Goal: Complete application form

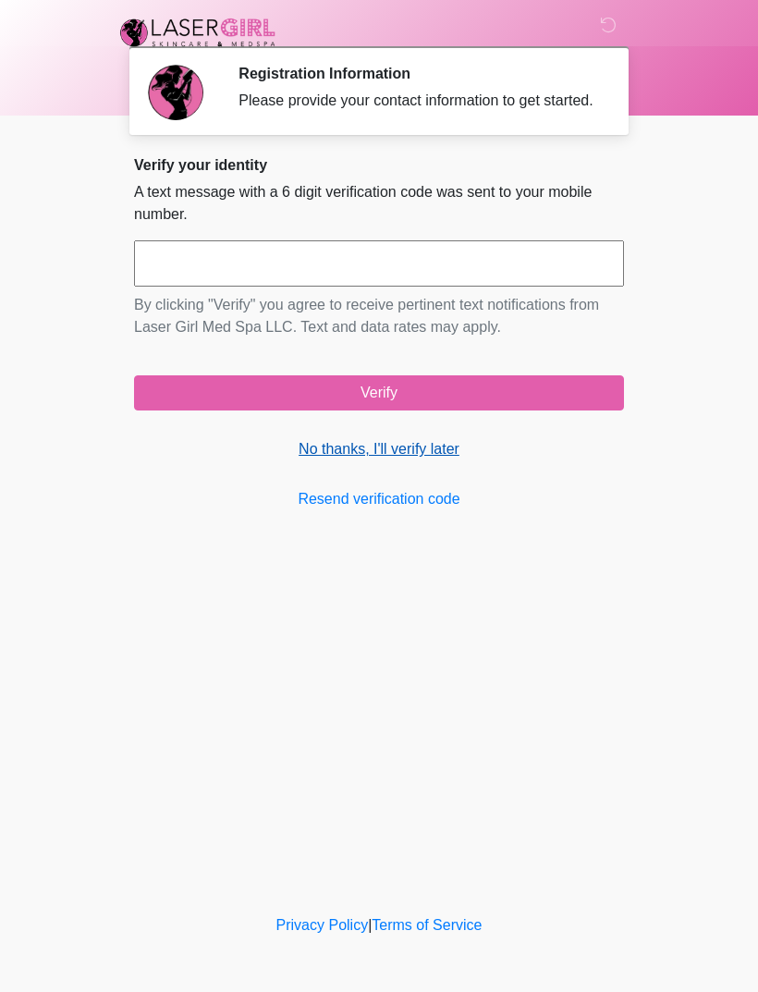
click at [432, 460] on link "No thanks, I'll verify later" at bounding box center [379, 449] width 490 height 22
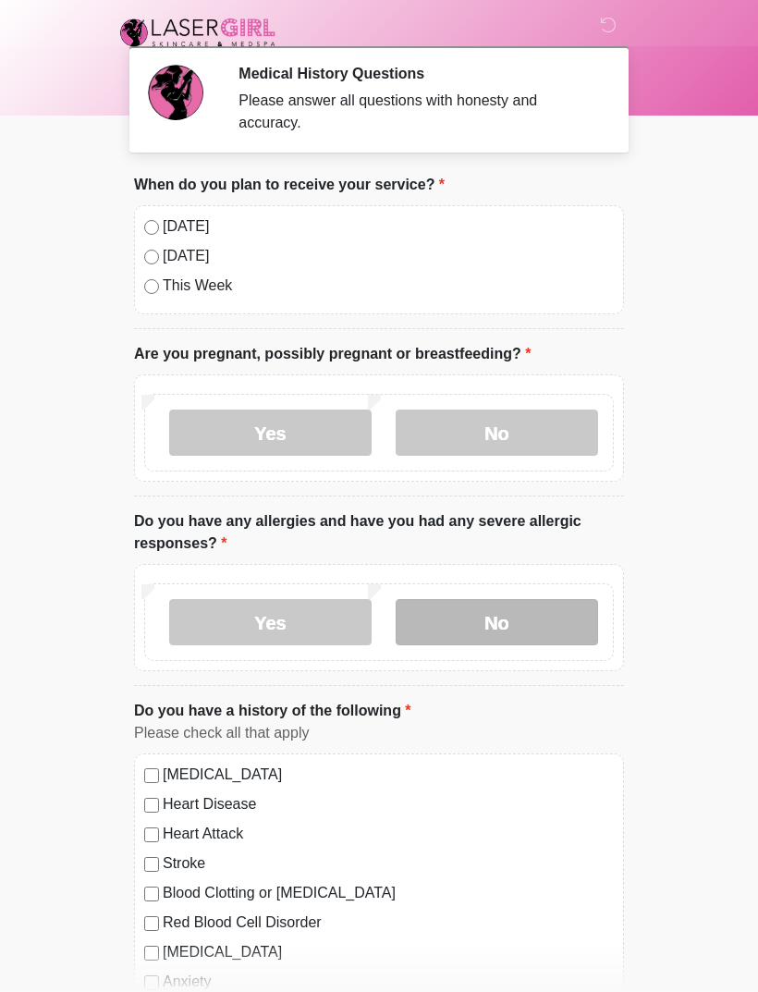
click at [540, 637] on label "No" at bounding box center [496, 622] width 202 height 46
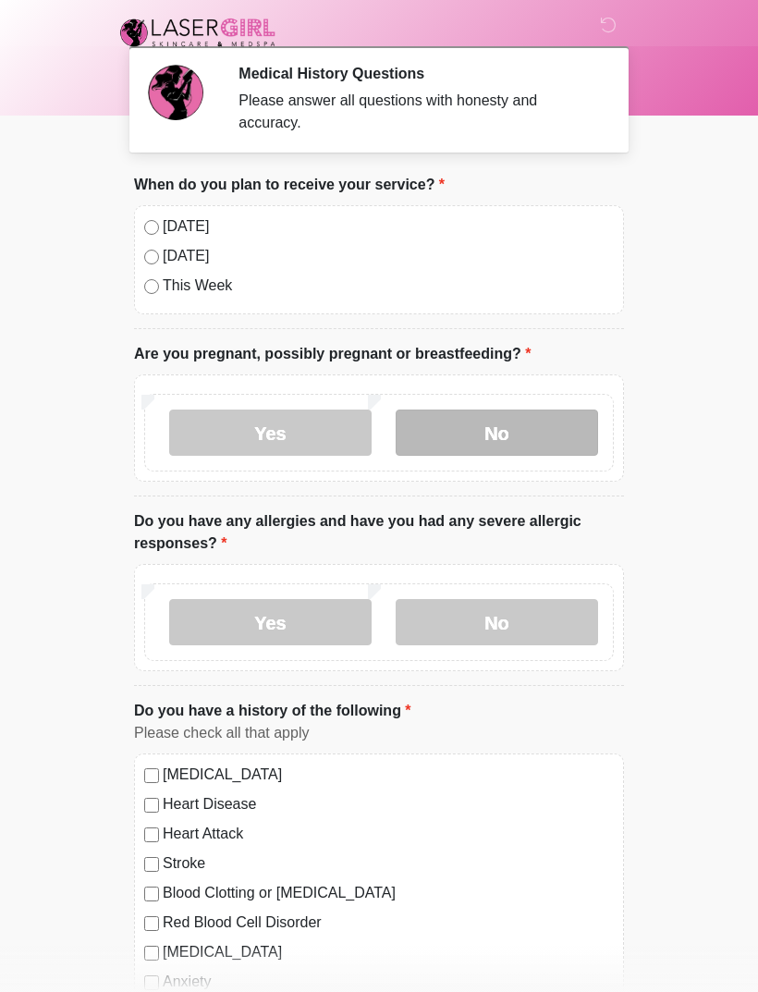
click at [567, 439] on label "No" at bounding box center [496, 432] width 202 height 46
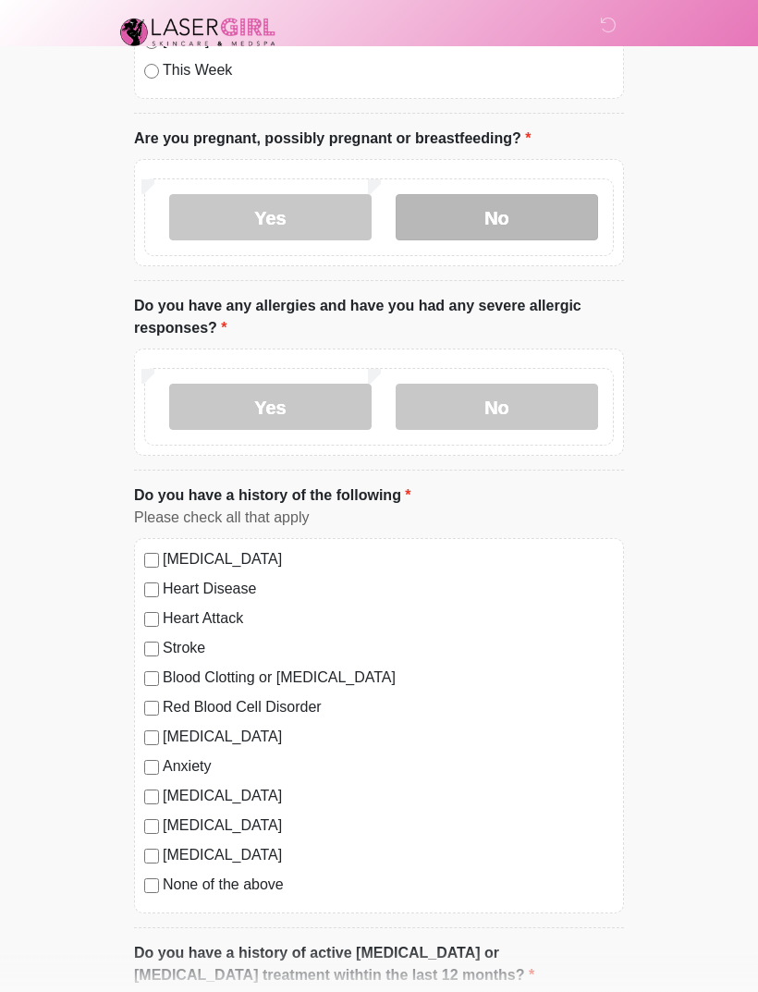
scroll to position [224, 0]
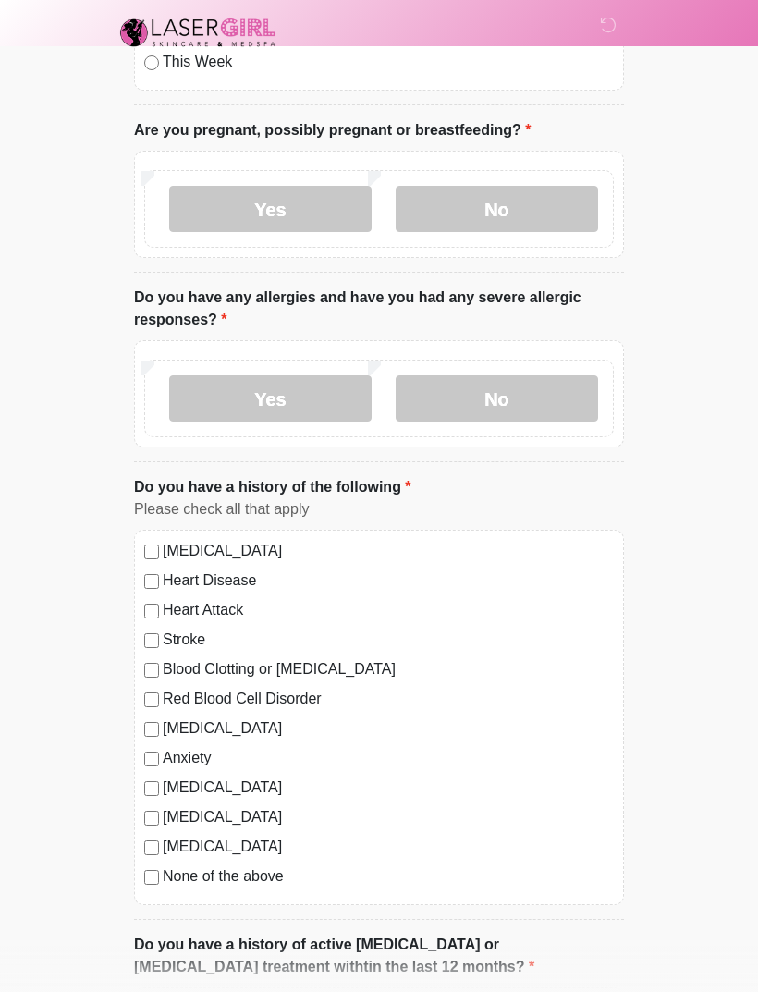
click at [135, 892] on div "[MEDICAL_DATA] Heart Disease Heart Attack Stroke Blood Clotting or [MEDICAL_DAT…" at bounding box center [379, 716] width 490 height 375
click at [173, 885] on label "None of the above" at bounding box center [388, 876] width 451 height 22
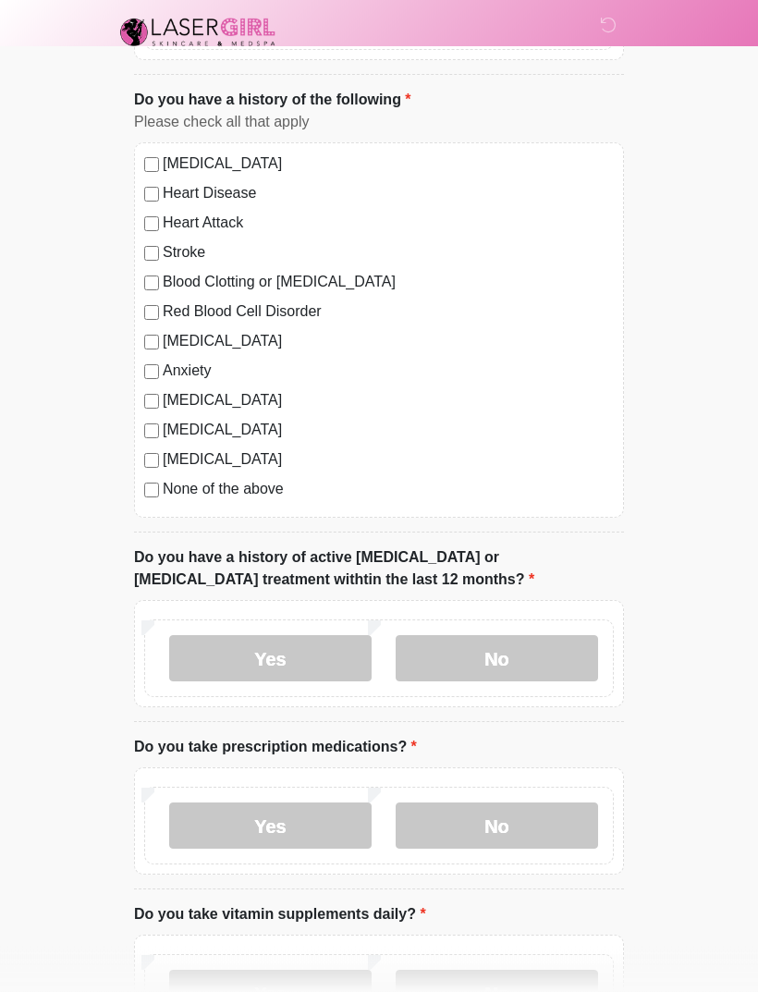
scroll to position [613, 0]
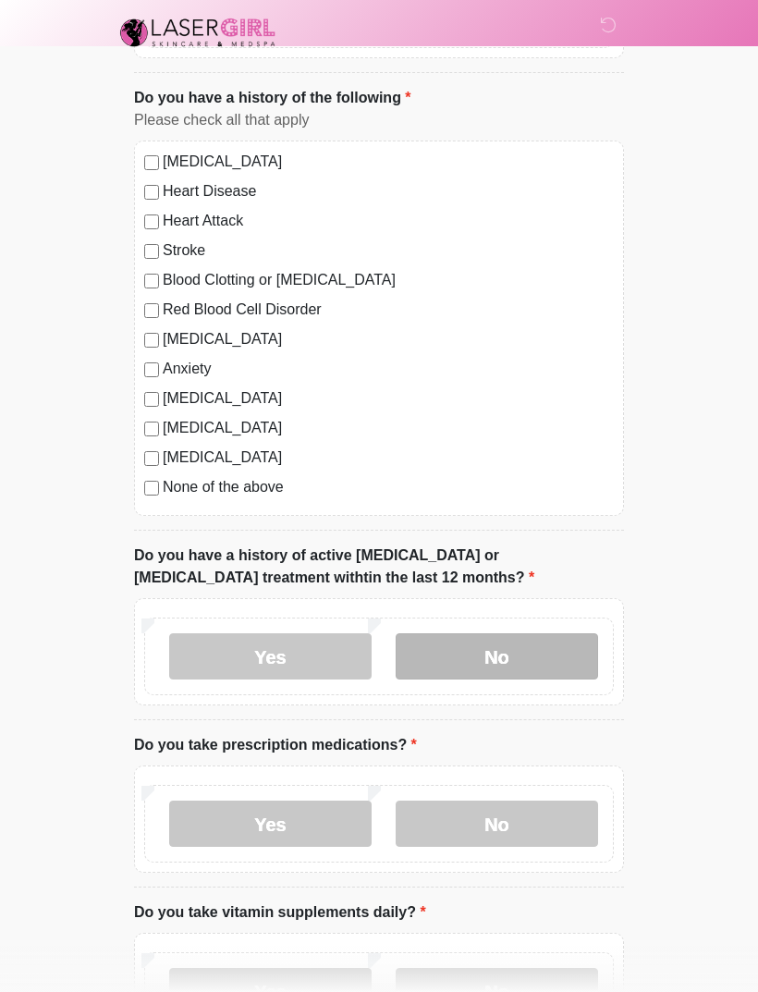
click at [533, 651] on label "No" at bounding box center [496, 656] width 202 height 46
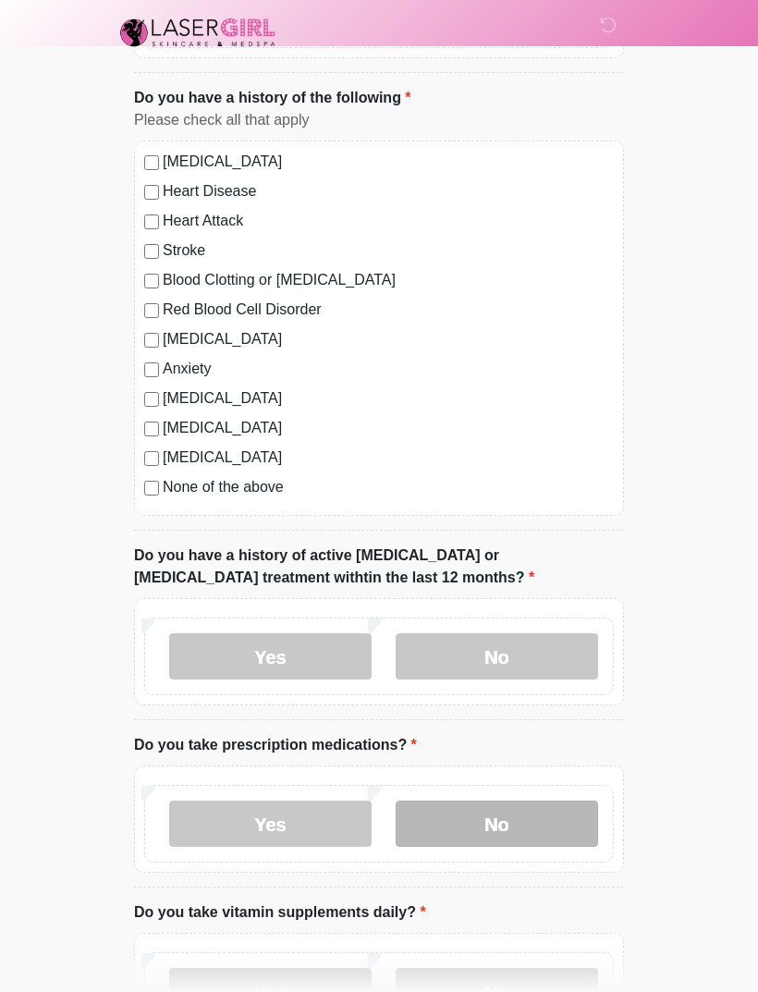
click at [538, 807] on label "No" at bounding box center [496, 823] width 202 height 46
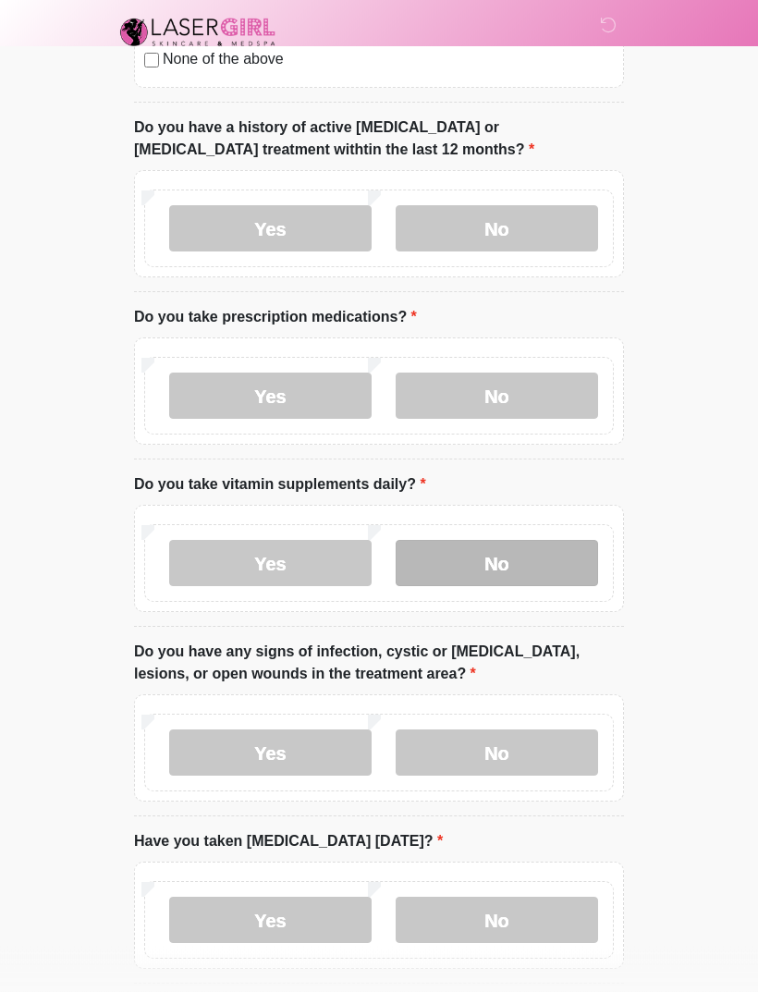
scroll to position [1040, 0]
click at [567, 581] on label "No" at bounding box center [496, 563] width 202 height 46
click at [546, 802] on li "Do you have any signs of infection, cystic or [MEDICAL_DATA], lesions, or open …" at bounding box center [379, 728] width 490 height 176
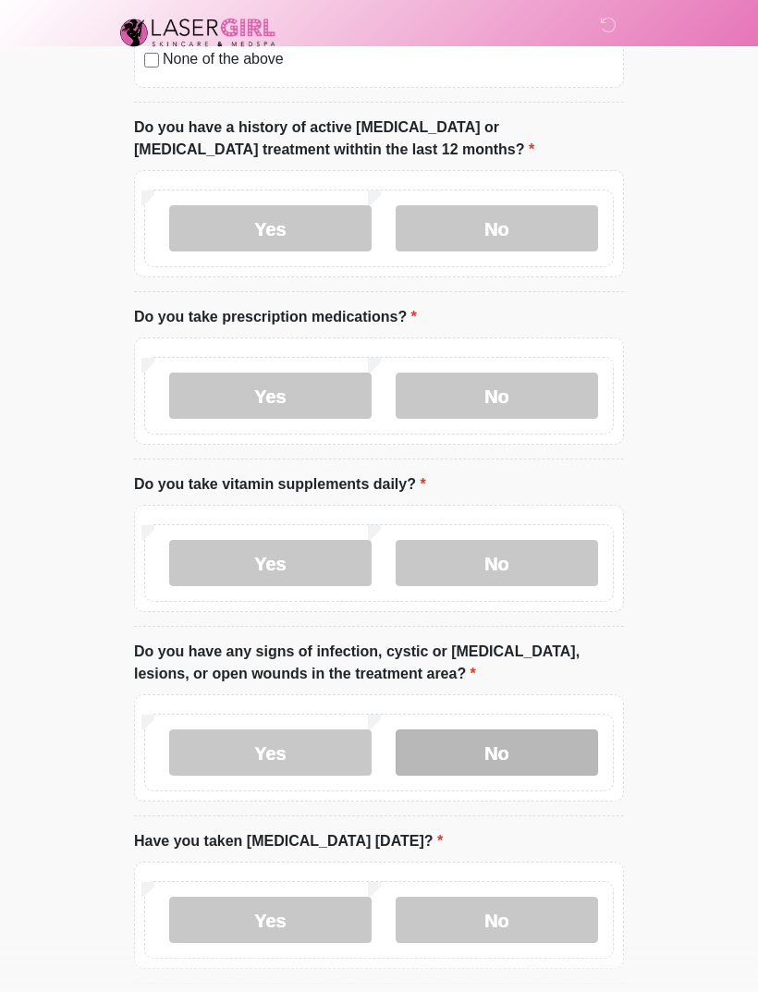
click at [570, 763] on label "No" at bounding box center [496, 752] width 202 height 46
click at [561, 960] on div "Yes No" at bounding box center [379, 914] width 490 height 107
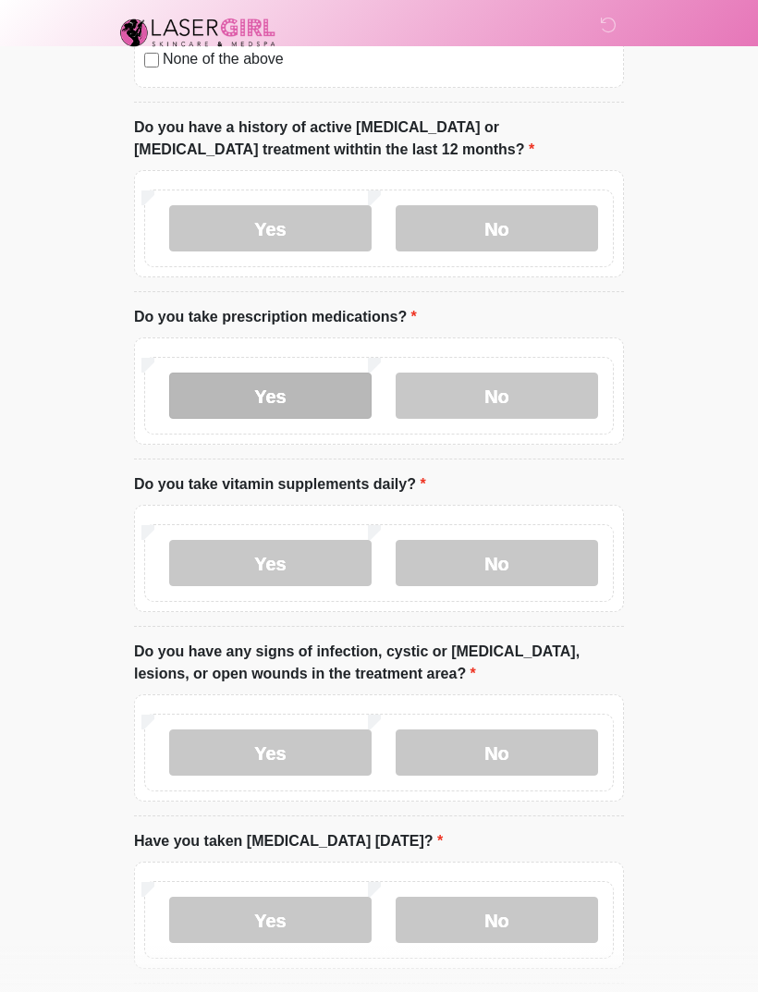
click at [347, 395] on label "Yes" at bounding box center [270, 395] width 202 height 46
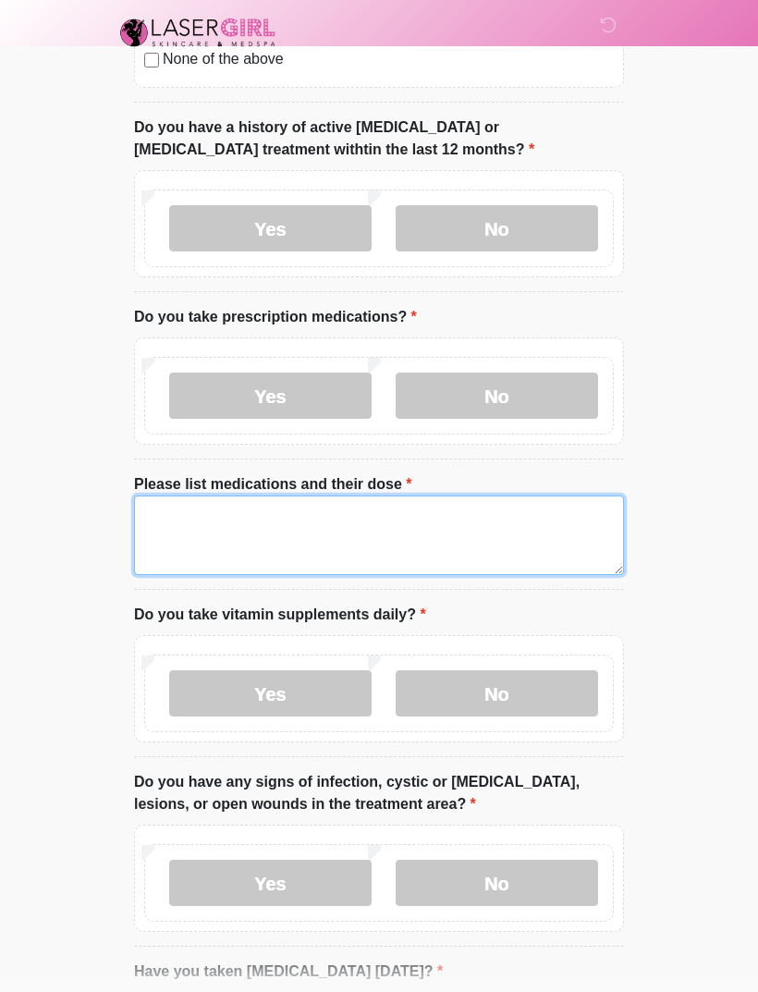
click at [362, 540] on textarea "Please list medications and their dose" at bounding box center [379, 534] width 490 height 79
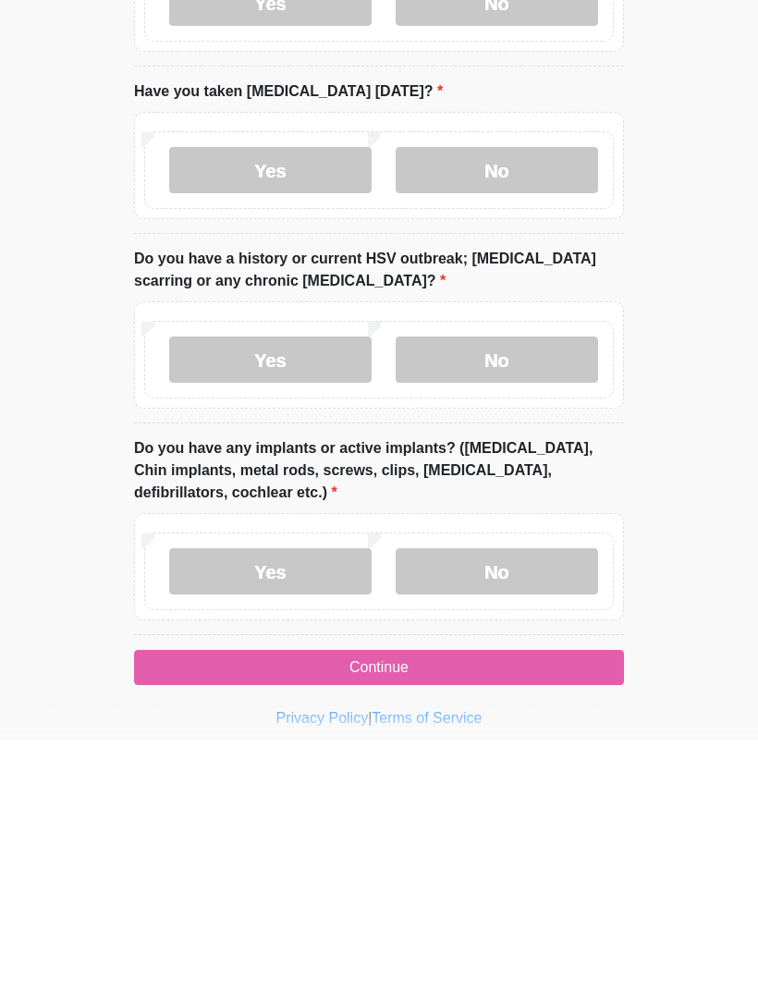
scroll to position [1708, 0]
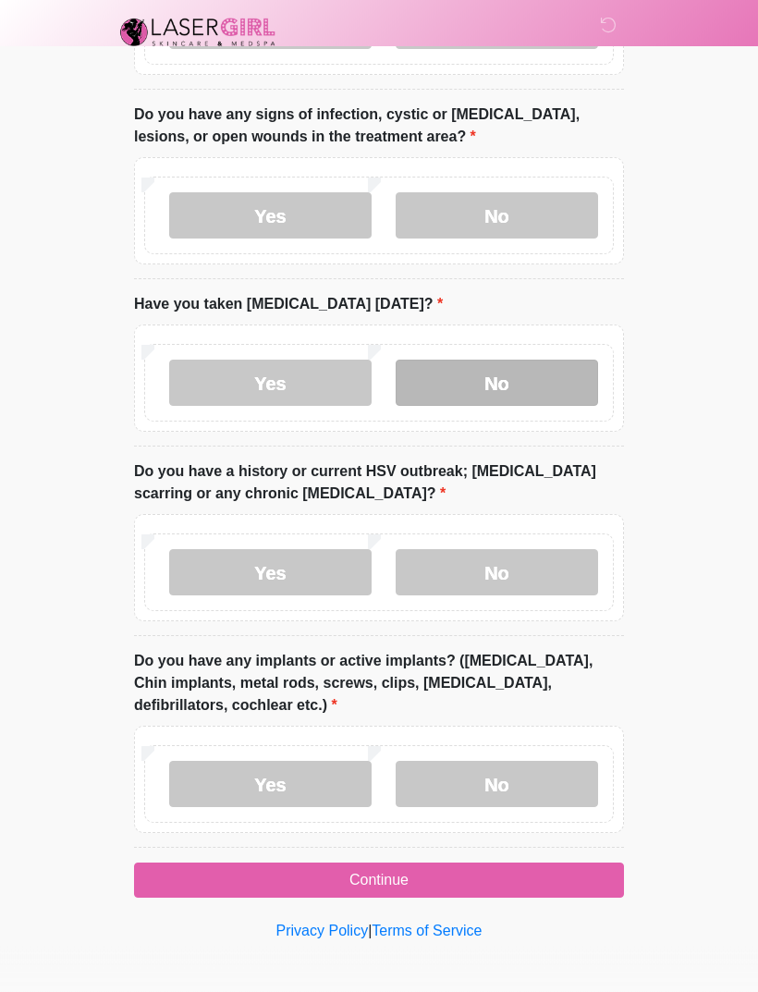
type textarea "**********"
click at [530, 383] on label "No" at bounding box center [496, 383] width 202 height 46
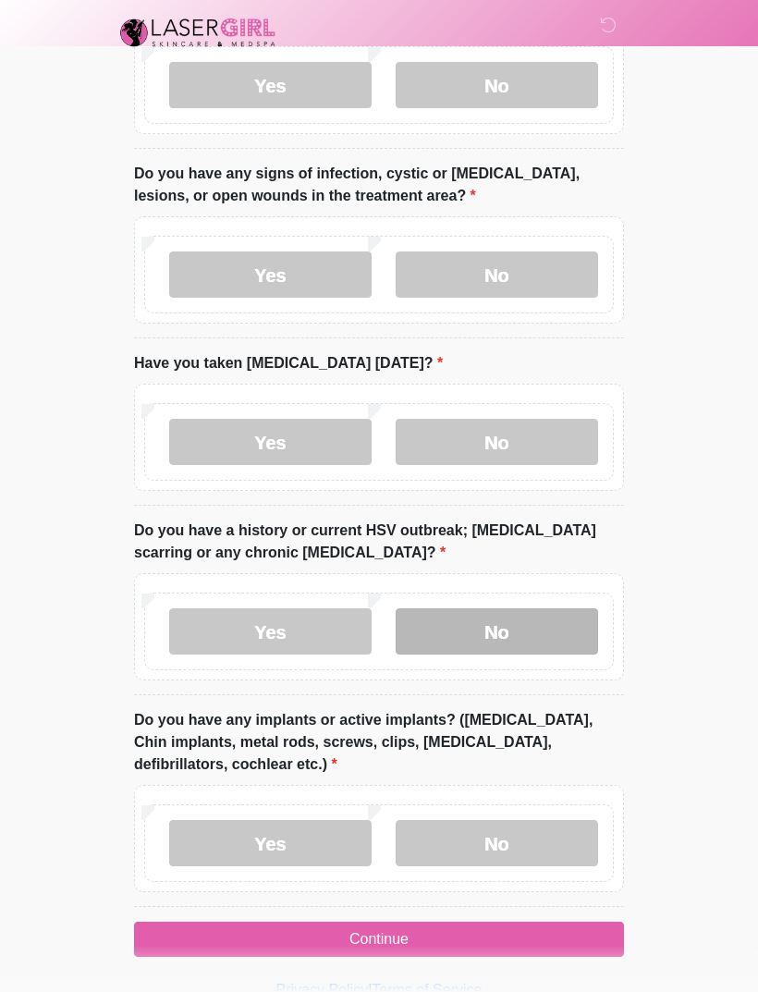
click at [520, 617] on label "No" at bounding box center [496, 631] width 202 height 46
click at [556, 804] on div "Yes No" at bounding box center [378, 843] width 469 height 78
click at [561, 786] on div "Yes No" at bounding box center [379, 838] width 490 height 107
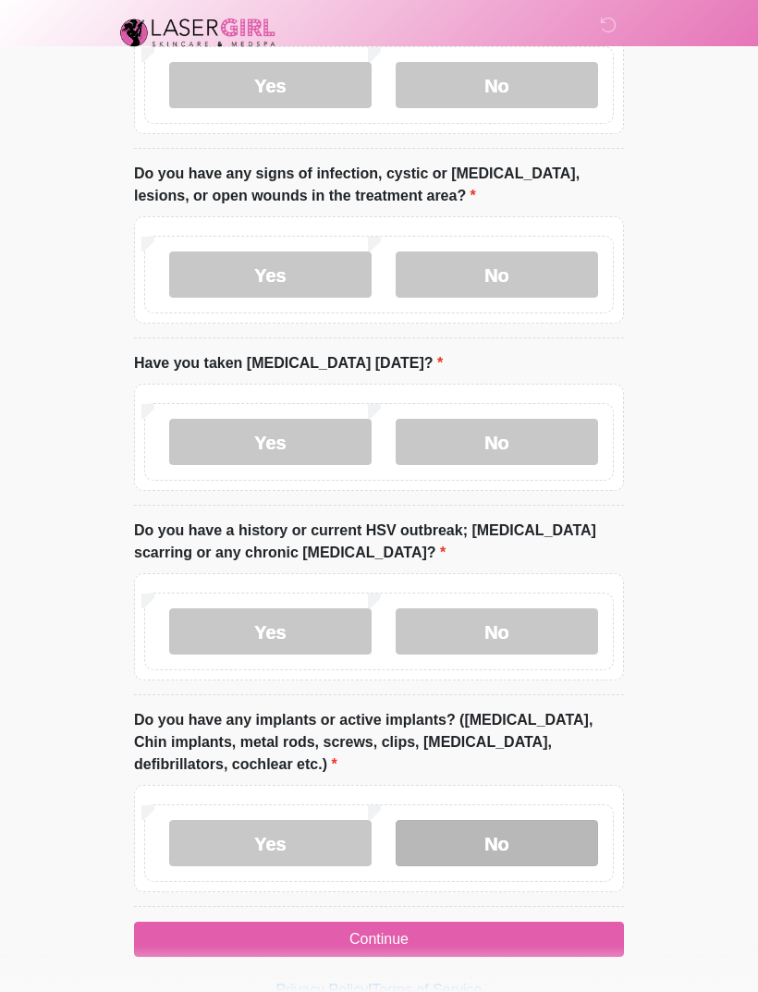
click at [547, 831] on label "No" at bounding box center [496, 843] width 202 height 46
click at [537, 847] on label "No" at bounding box center [496, 843] width 202 height 46
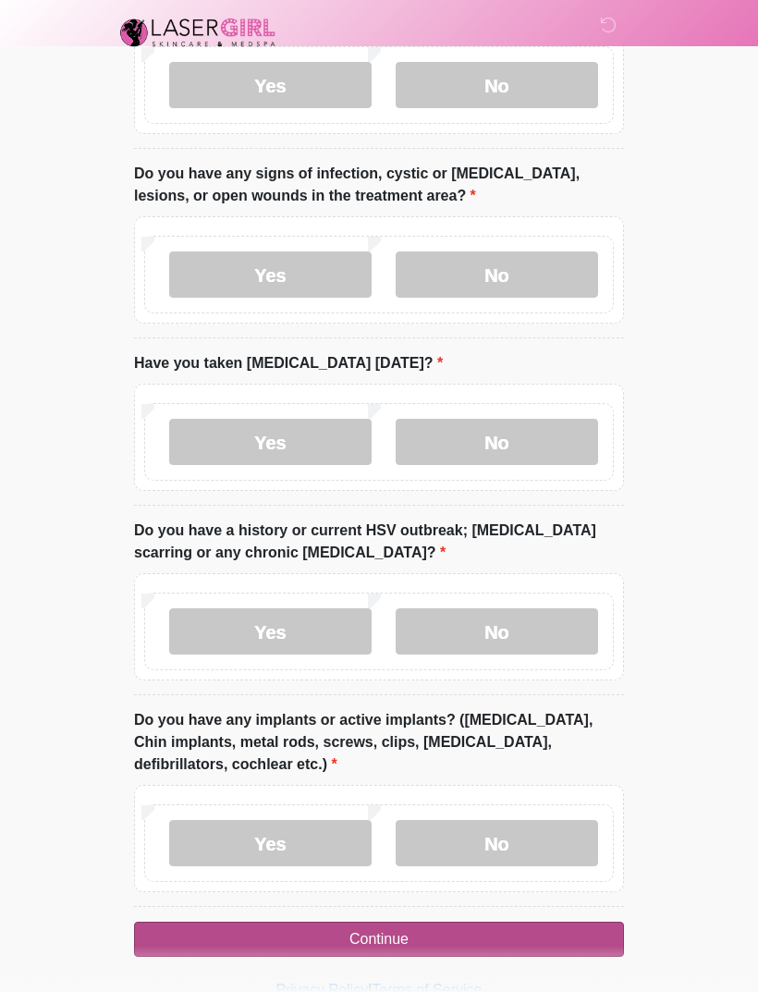
click at [527, 937] on button "Continue" at bounding box center [379, 938] width 490 height 35
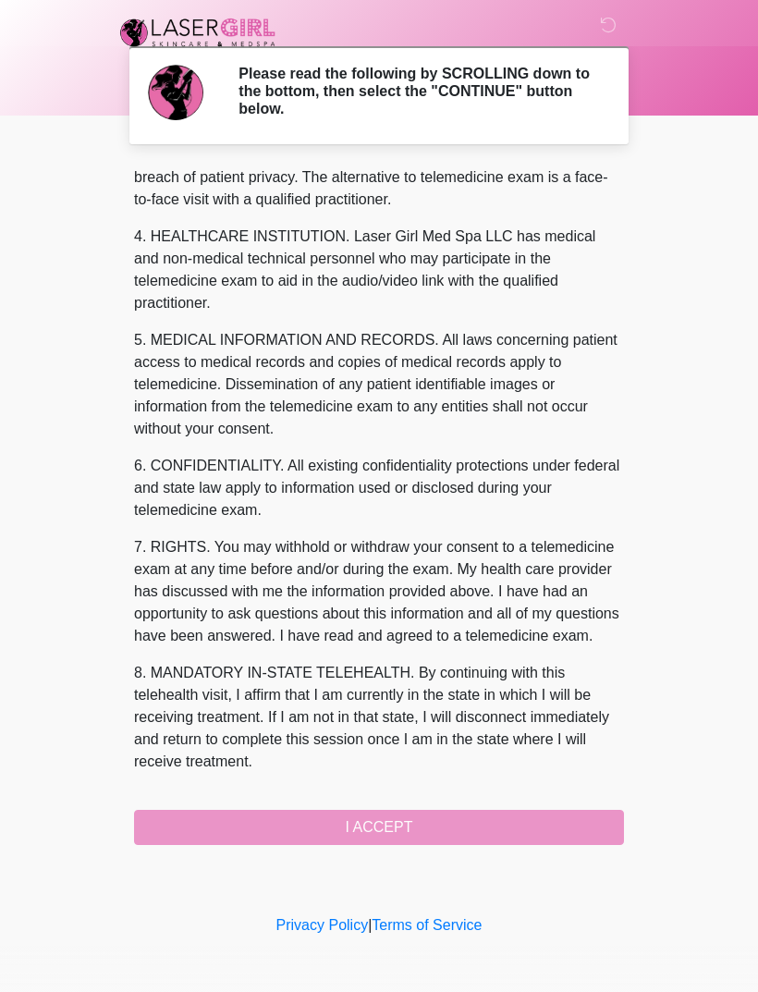
scroll to position [494, 0]
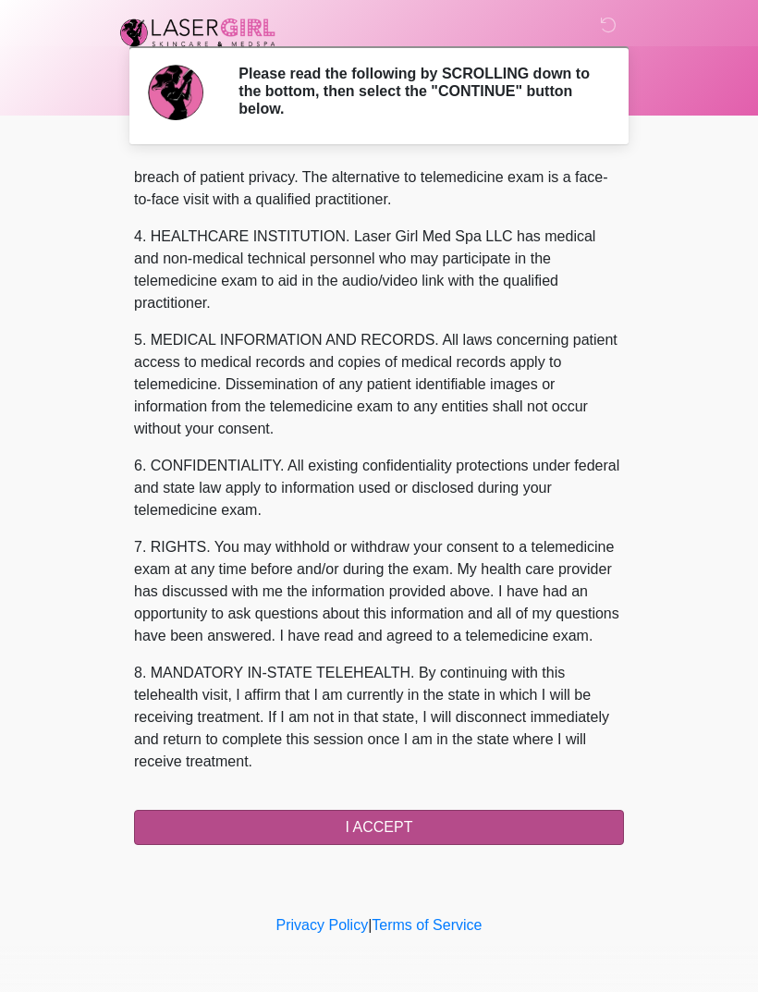
click at [390, 829] on button "I ACCEPT" at bounding box center [379, 826] width 490 height 35
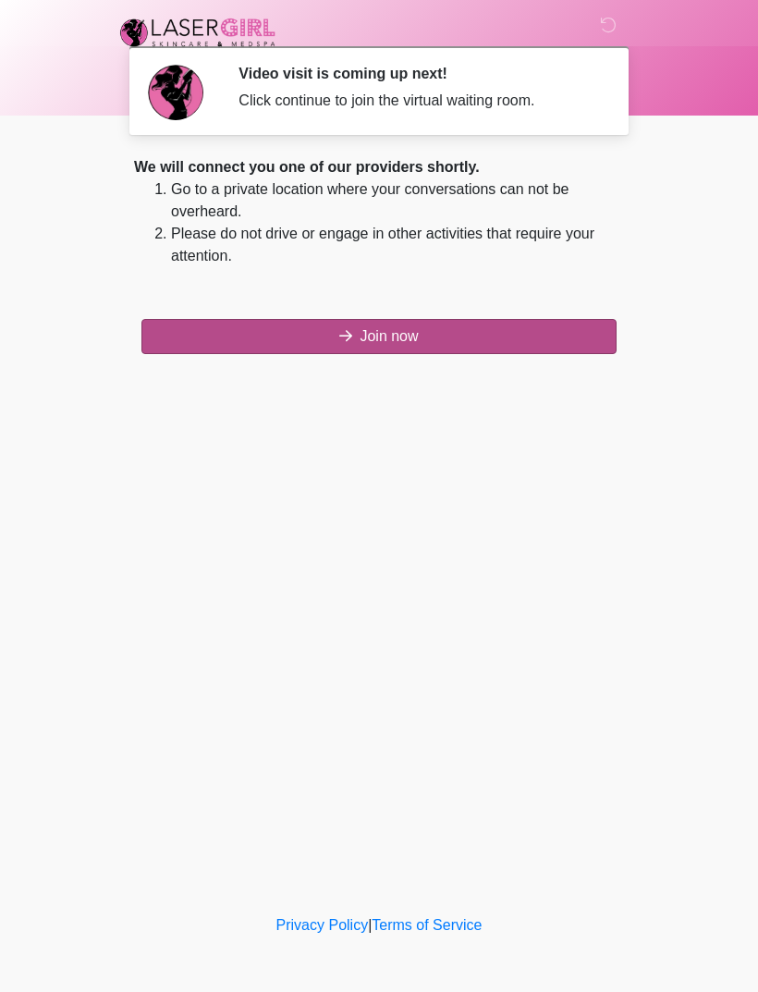
click at [533, 347] on button "Join now" at bounding box center [378, 336] width 475 height 35
